Goal: Transaction & Acquisition: Purchase product/service

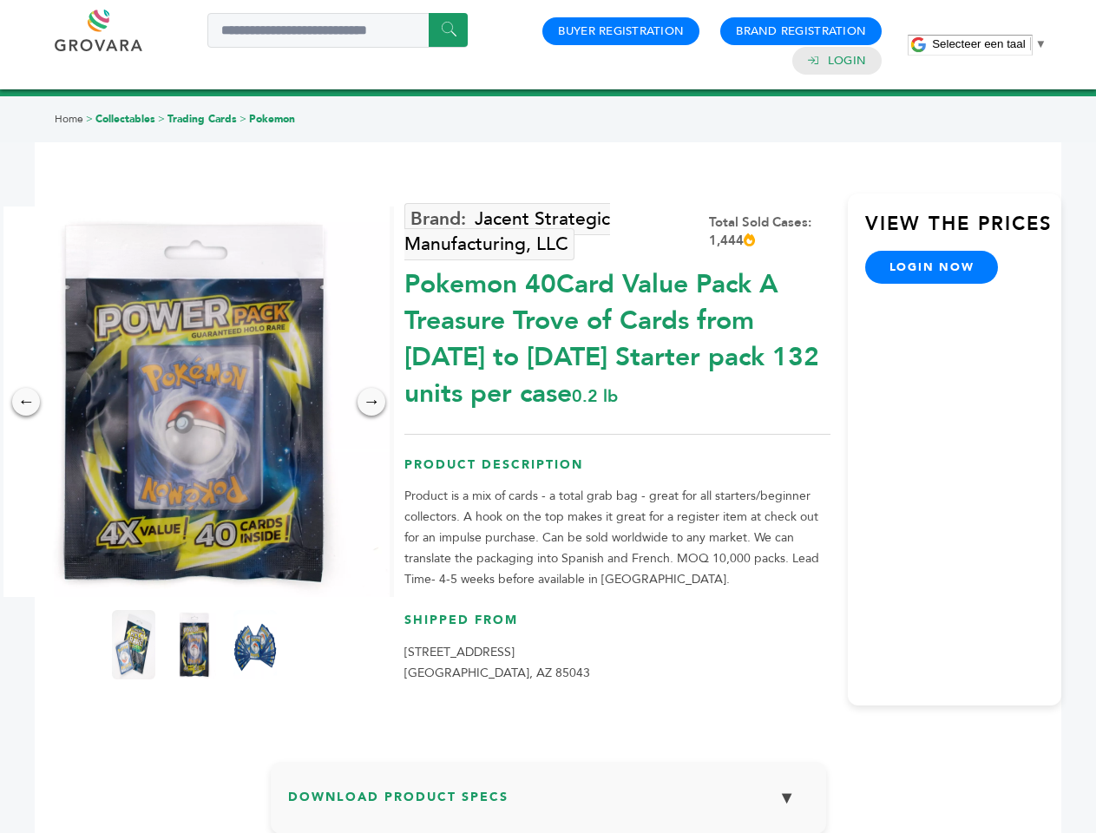
click at [989, 43] on span "Selecteer een taal" at bounding box center [978, 43] width 93 height 13
click at [194, 402] on img at bounding box center [194, 401] width 390 height 390
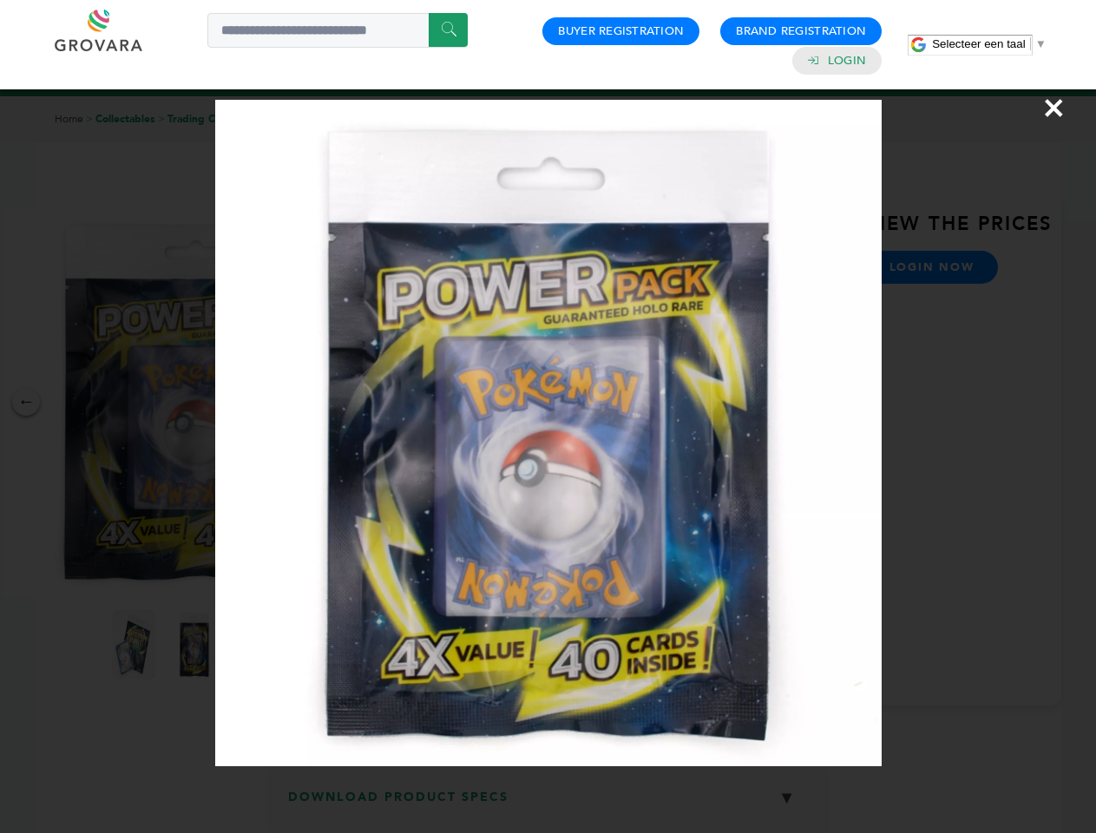
click at [26, 402] on div "×" at bounding box center [548, 416] width 1096 height 833
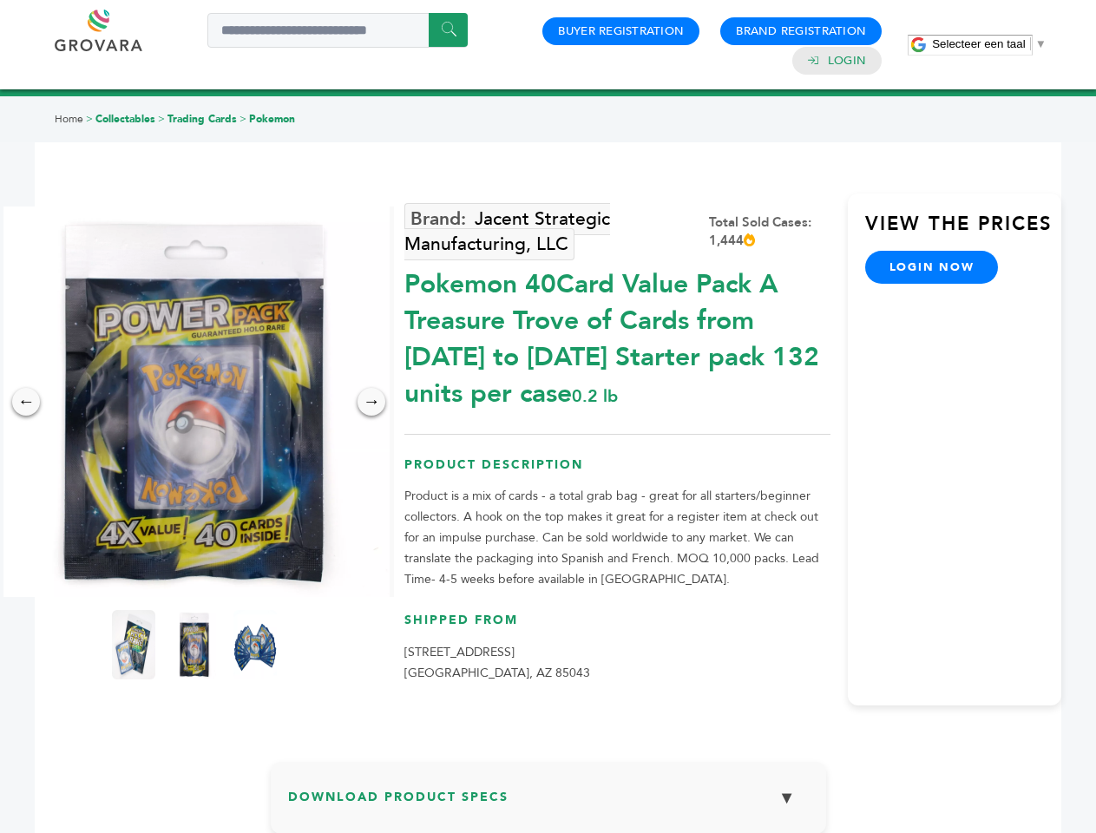
click at [371, 402] on div "→" at bounding box center [371, 402] width 28 height 28
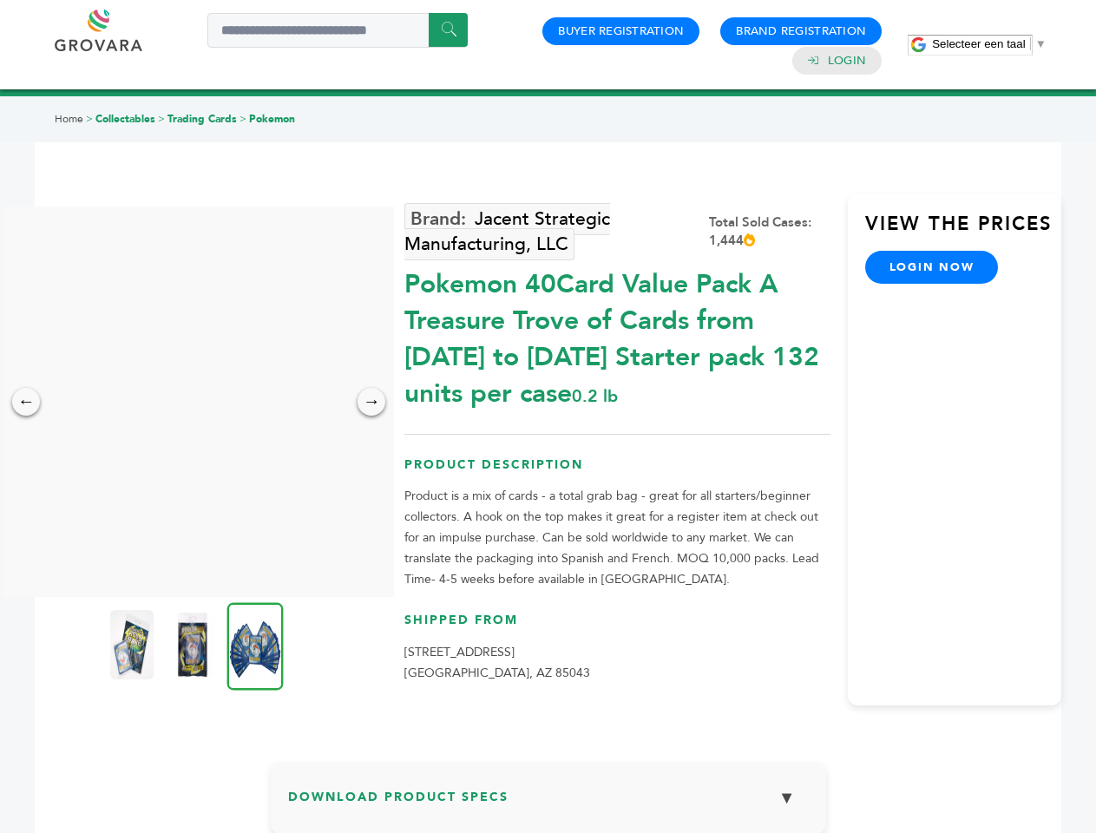
click at [134, 645] on img at bounding box center [131, 644] width 43 height 69
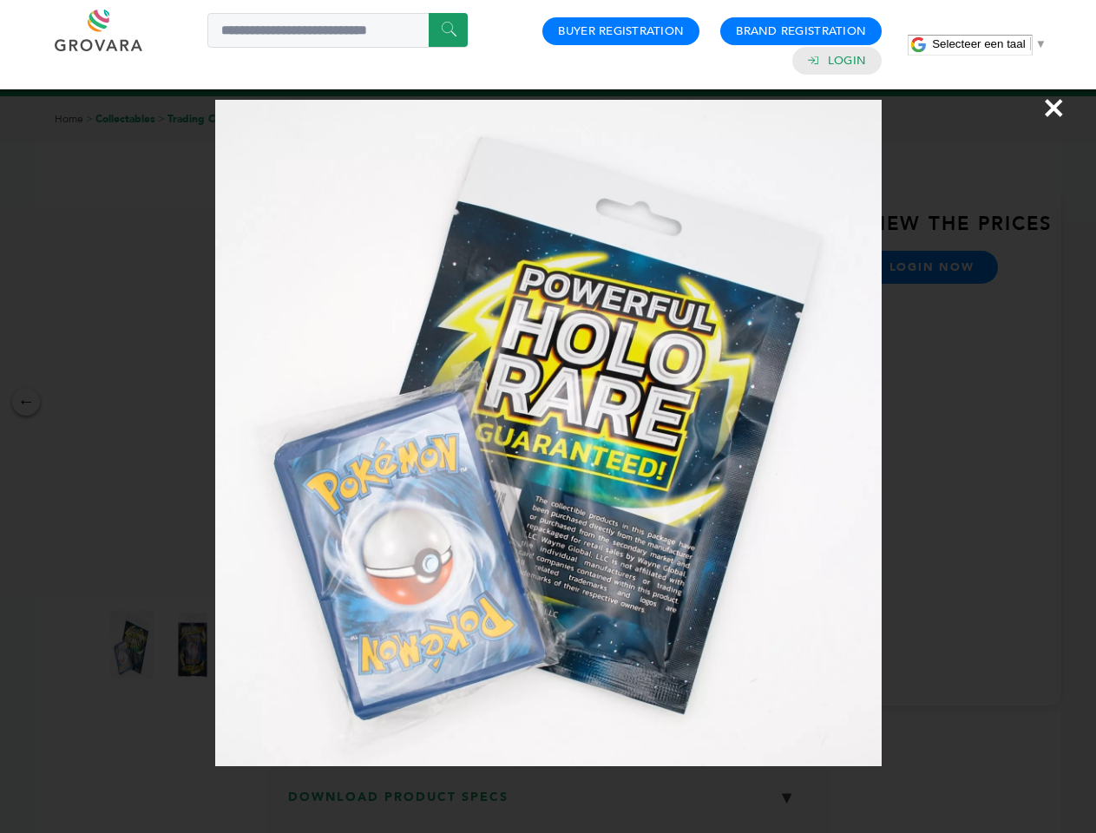
click at [194, 645] on div "×" at bounding box center [548, 416] width 1096 height 833
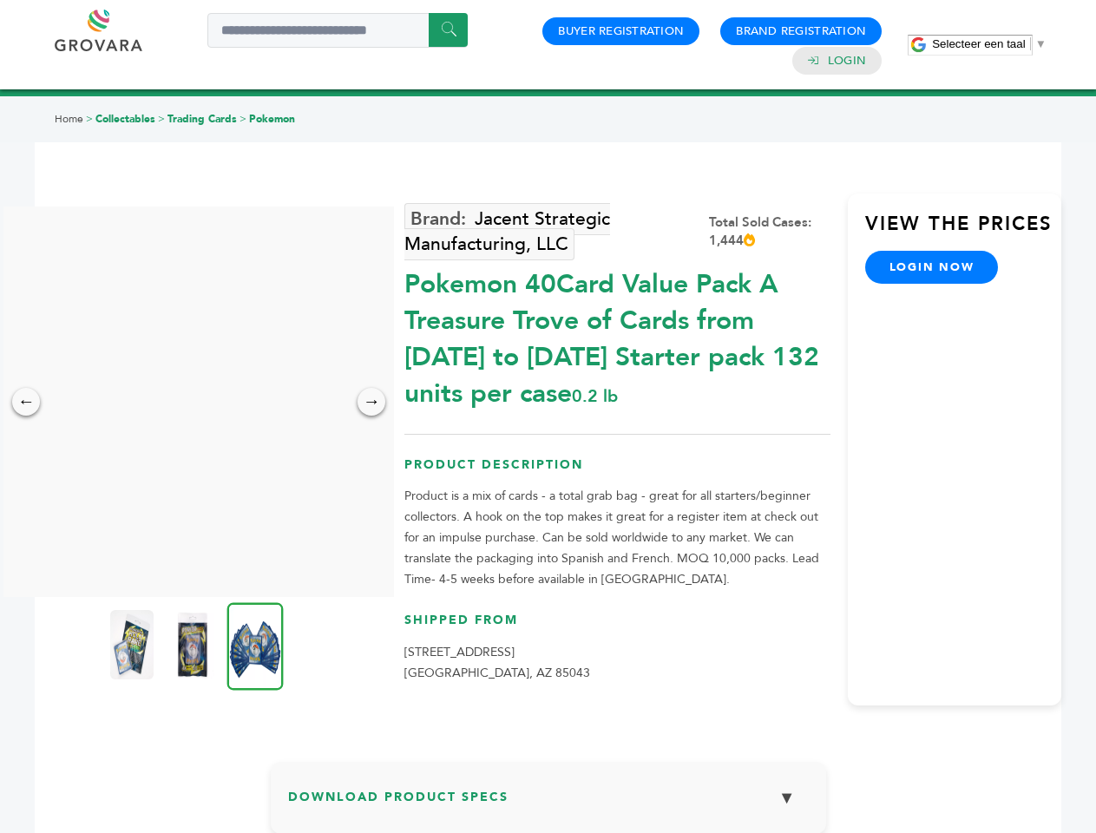
click at [255, 645] on img at bounding box center [255, 646] width 56 height 88
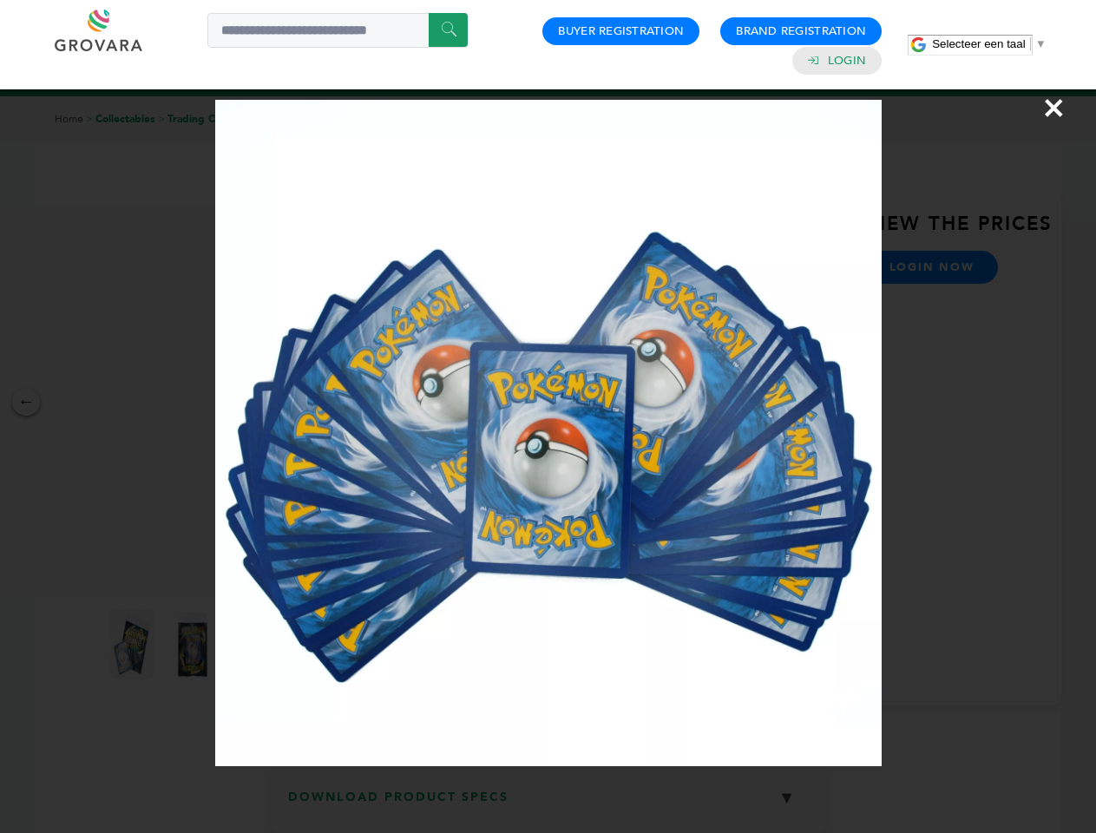
click at [548, 804] on div "×" at bounding box center [548, 416] width 1096 height 833
